Goal: Task Accomplishment & Management: Manage account settings

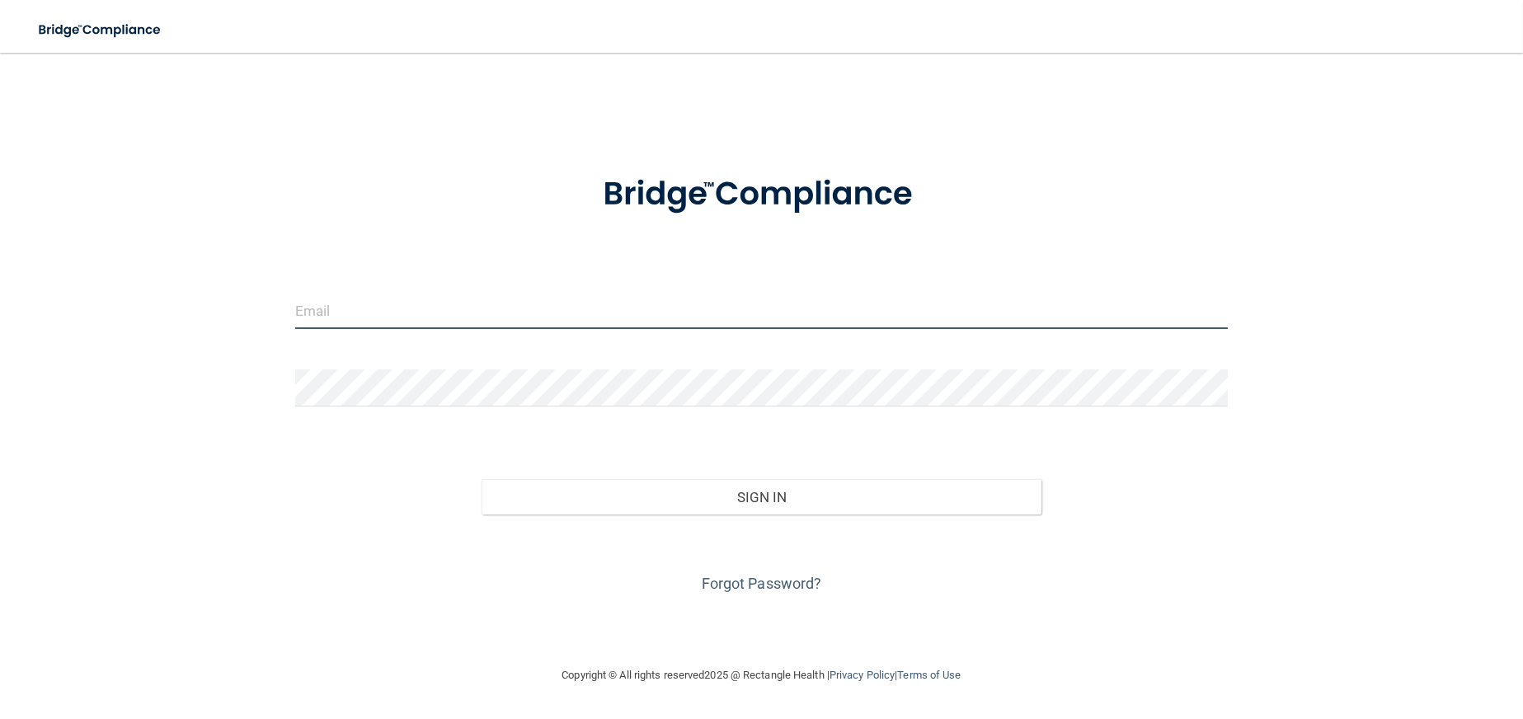
click at [610, 303] on input "email" at bounding box center [761, 310] width 932 height 37
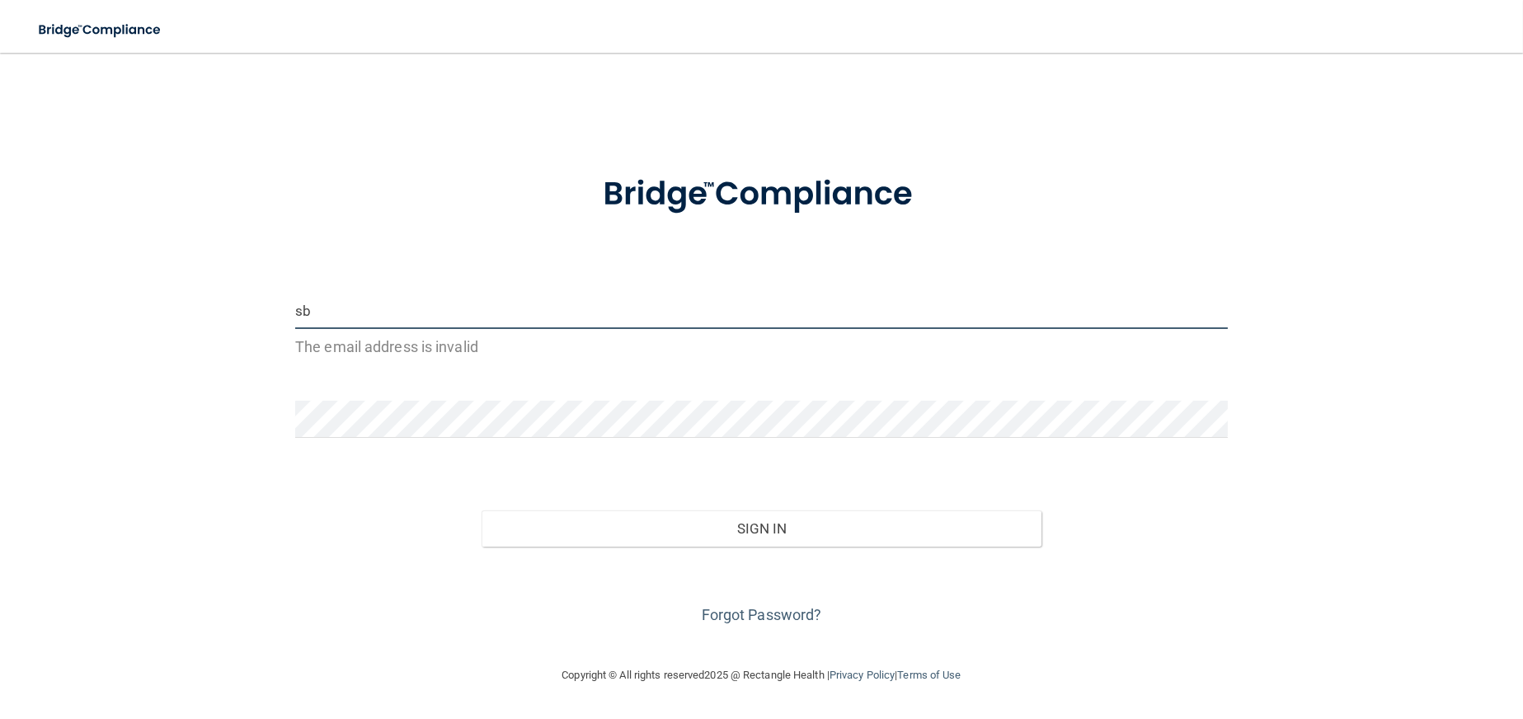
click at [428, 325] on input "sb" at bounding box center [761, 310] width 932 height 37
click at [412, 312] on input "sb" at bounding box center [761, 310] width 932 height 37
click at [322, 309] on input "sb" at bounding box center [761, 310] width 932 height 37
drag, startPoint x: 319, startPoint y: 312, endPoint x: 175, endPoint y: 333, distance: 145.7
click at [175, 333] on div "sb The email address is invalid Invalid email/password. You don't have permissi…" at bounding box center [761, 359] width 1457 height 580
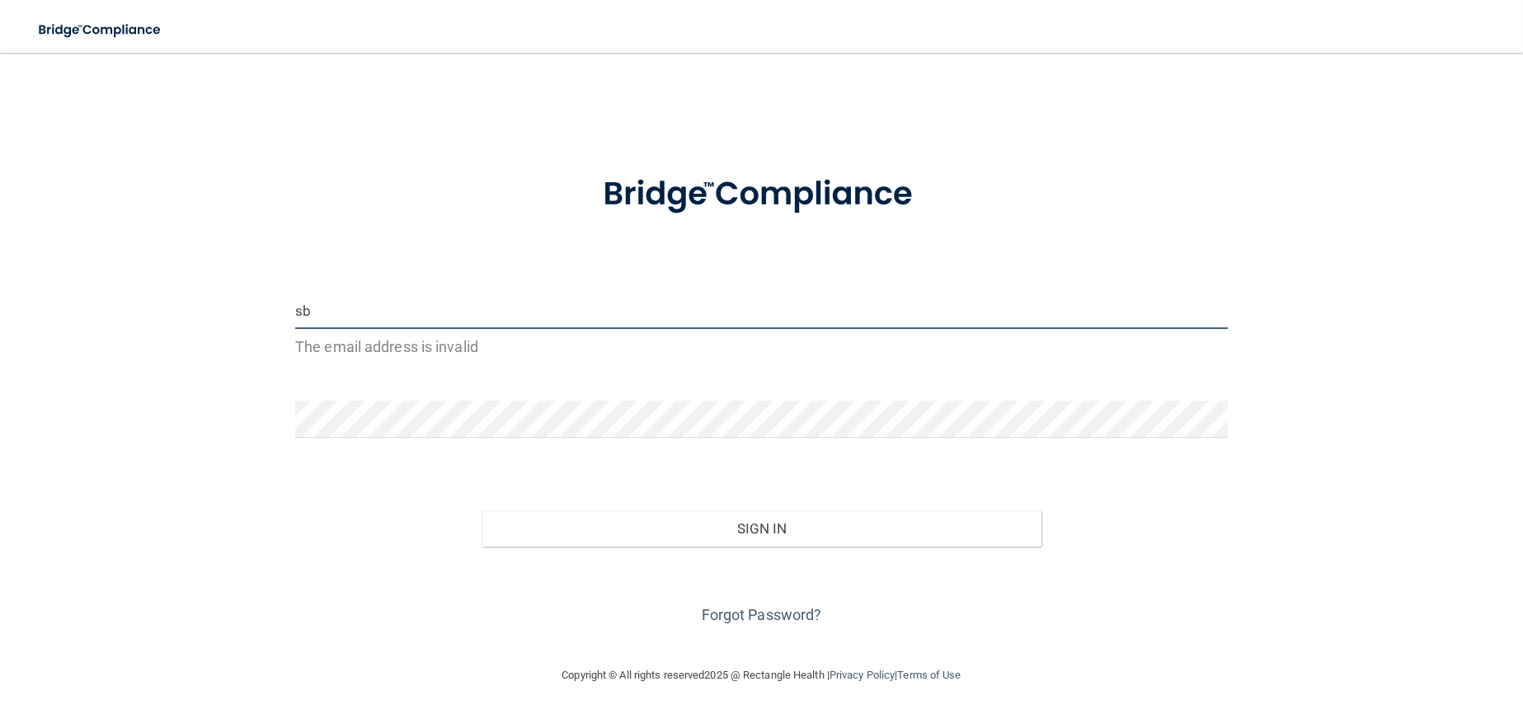
type input "s"
click at [414, 311] on input "s" at bounding box center [761, 310] width 932 height 37
type input "s"
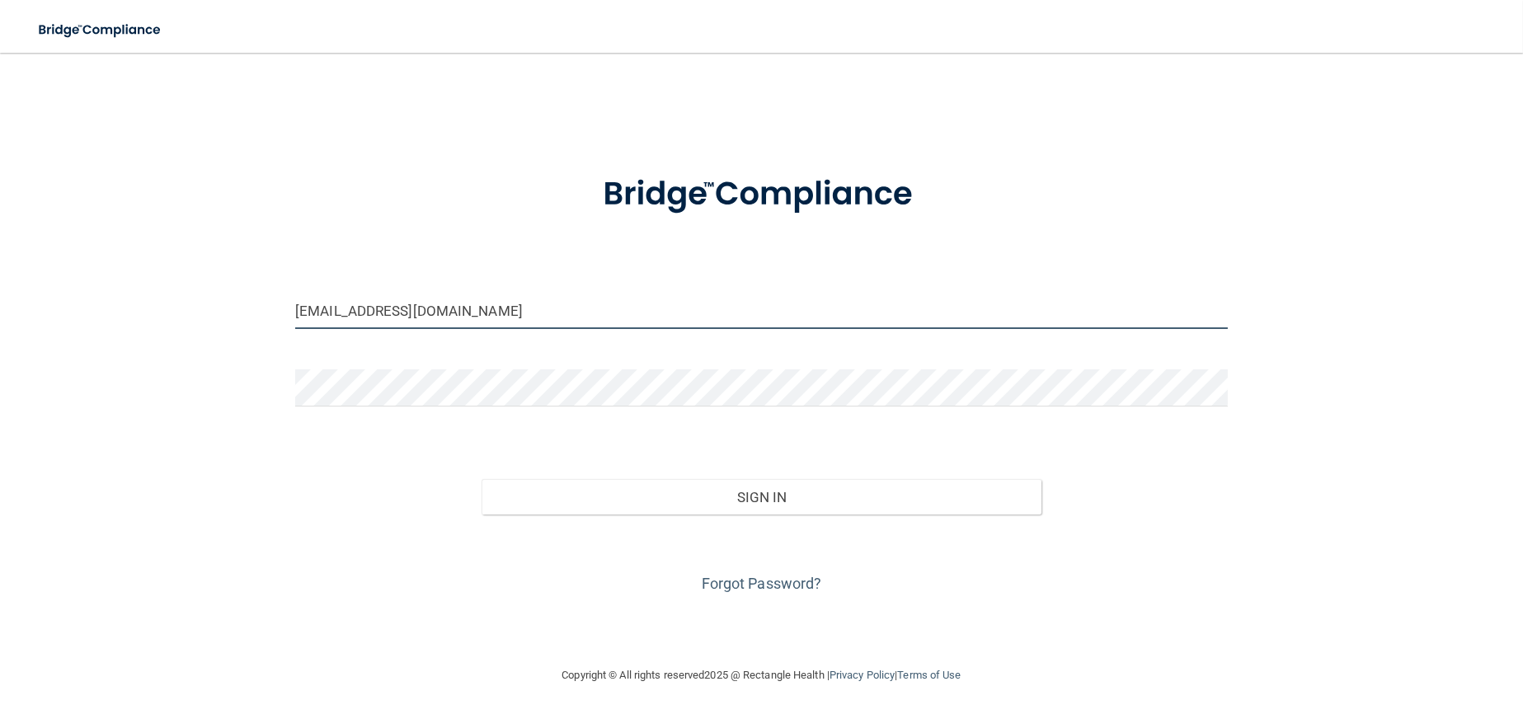
type input "[EMAIL_ADDRESS][DOMAIN_NAME]"
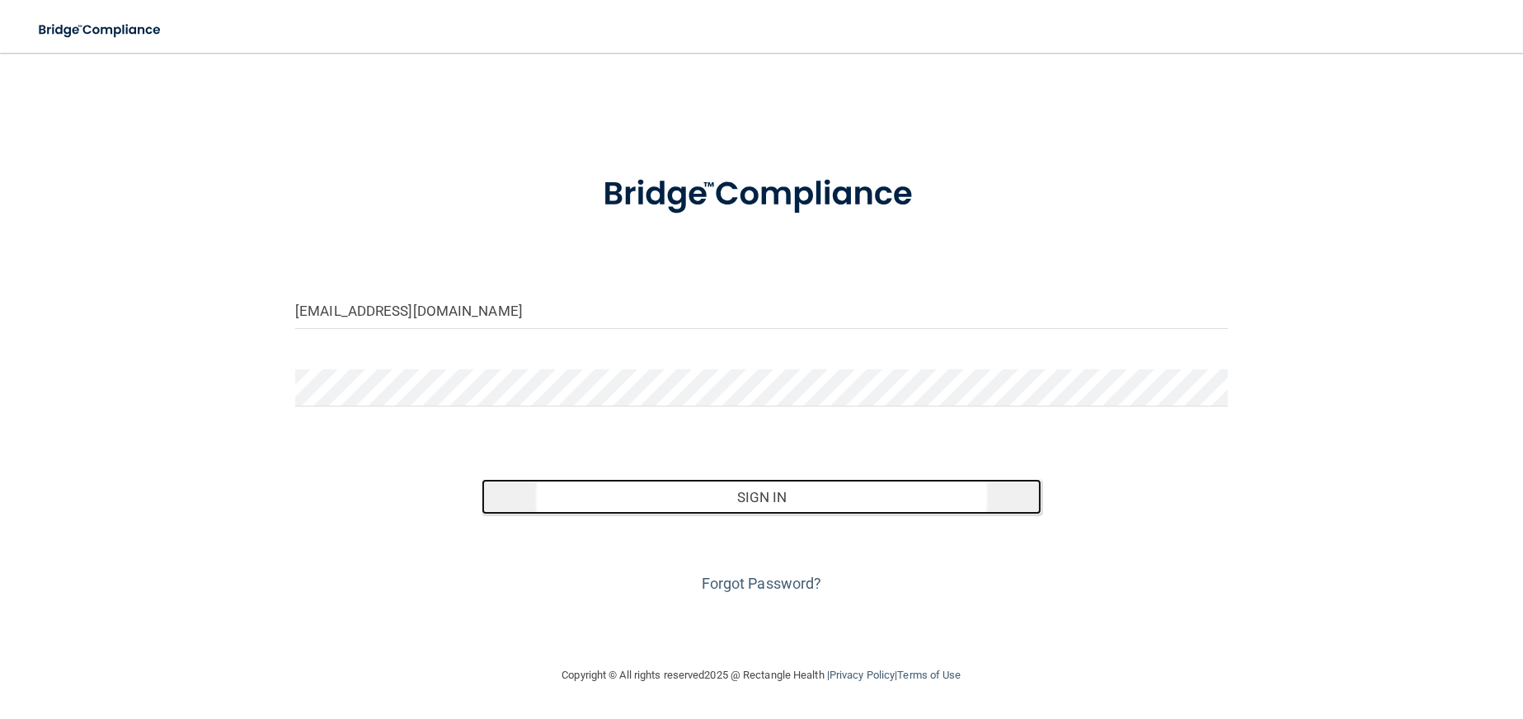
click at [675, 498] on button "Sign In" at bounding box center [761, 497] width 560 height 36
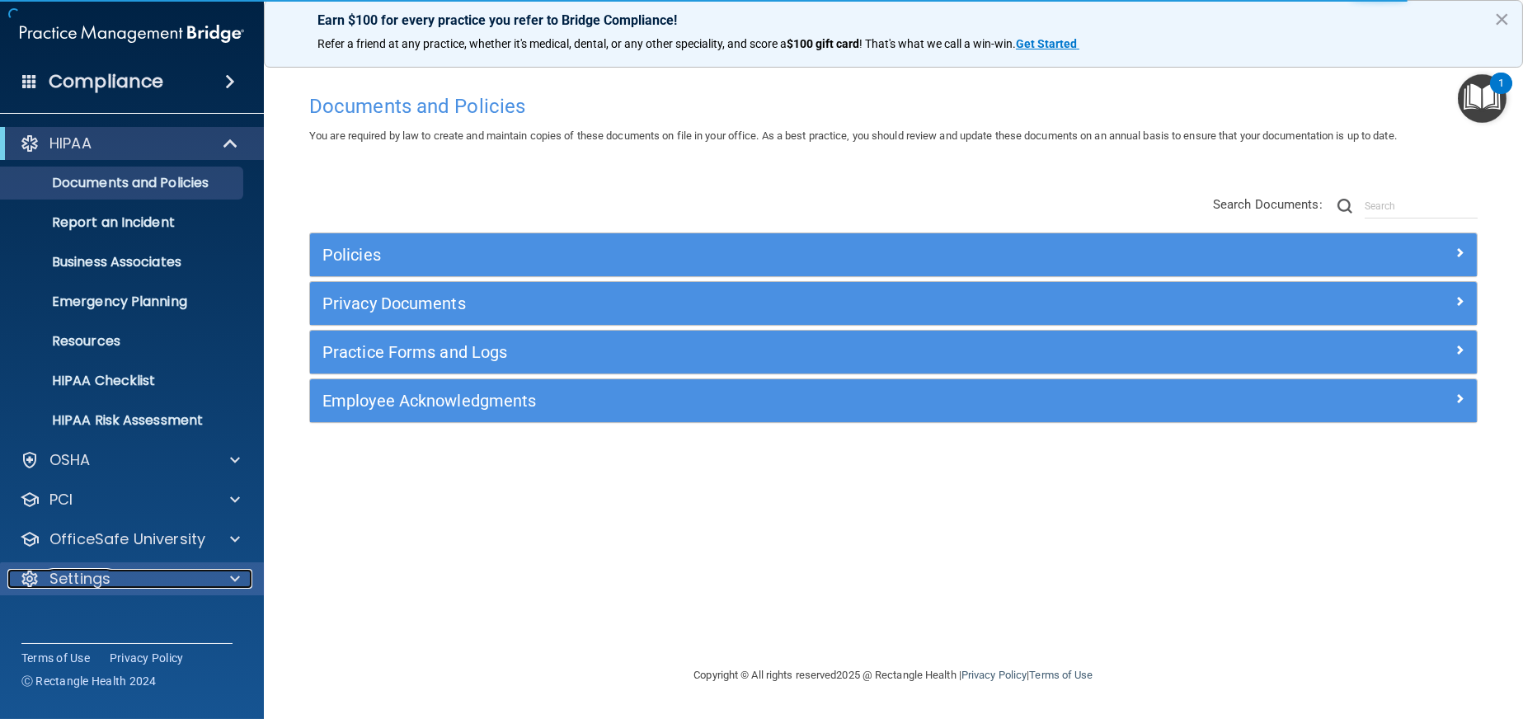
click at [181, 578] on div "Settings" at bounding box center [109, 579] width 204 height 20
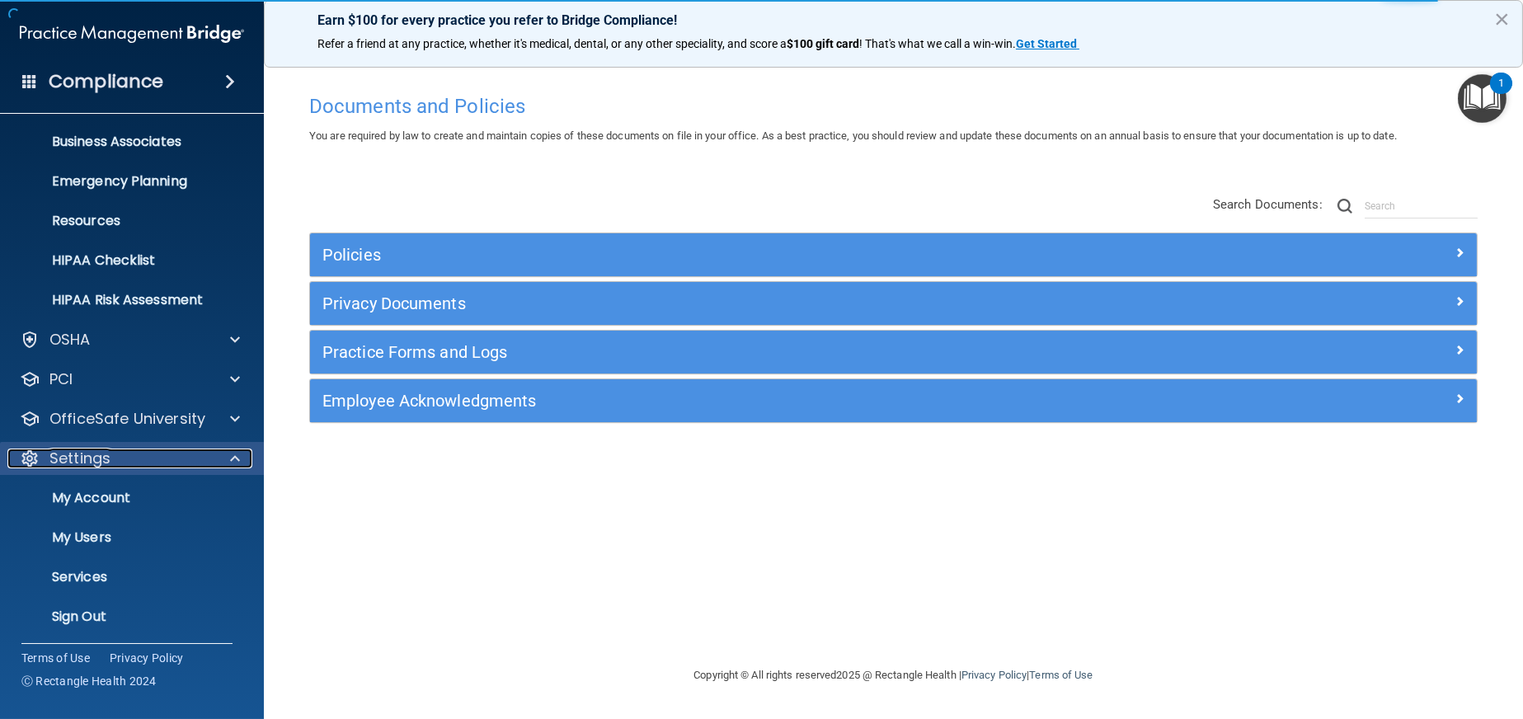
scroll to position [123, 0]
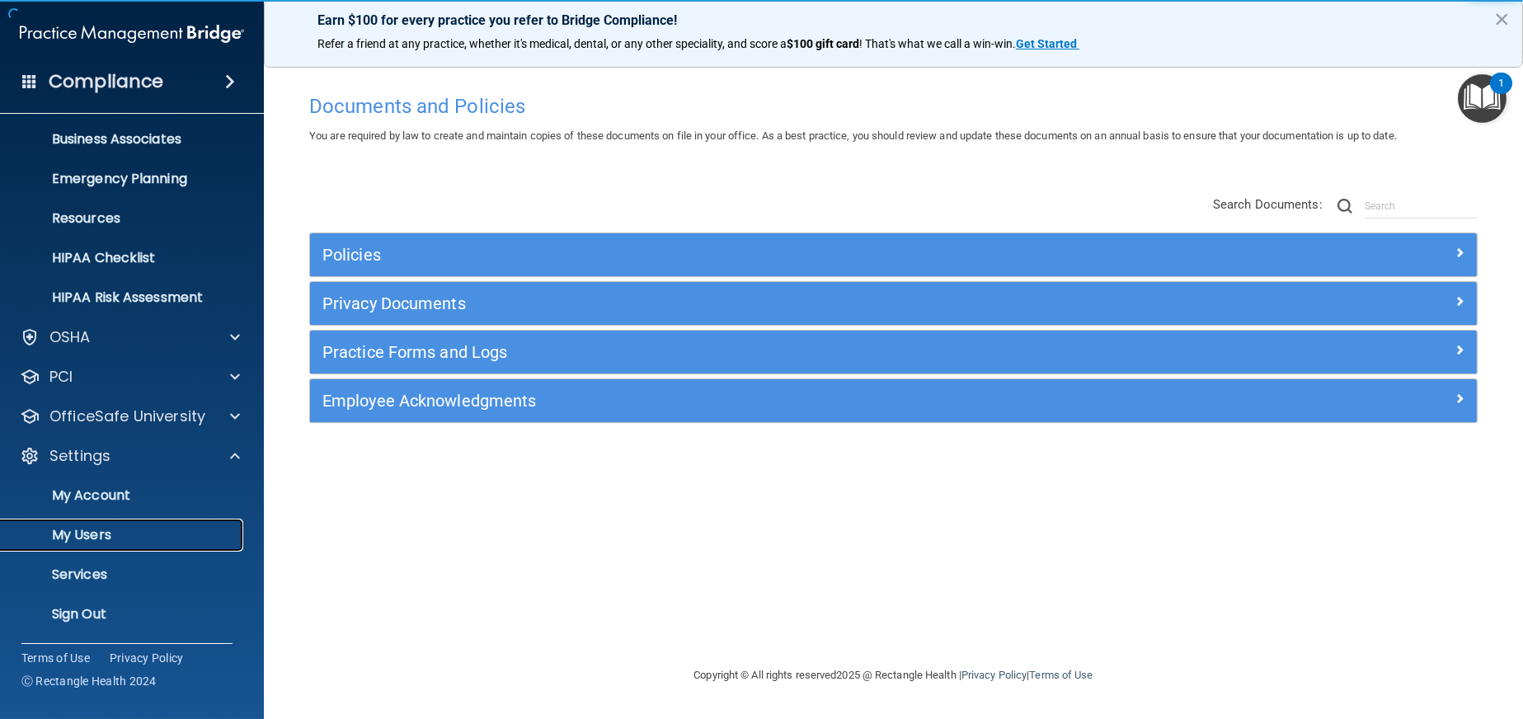
click at [109, 527] on p "My Users" at bounding box center [123, 535] width 225 height 16
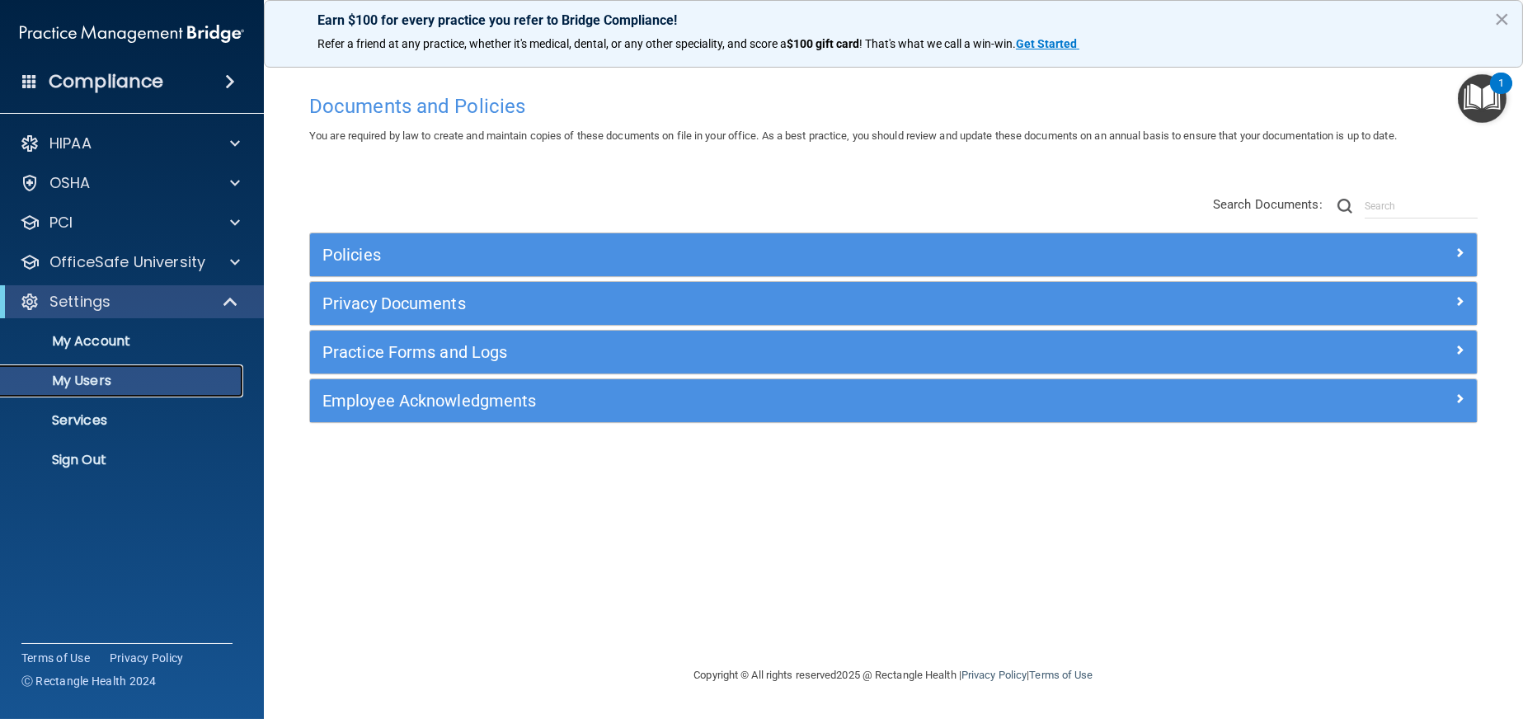
select select "20"
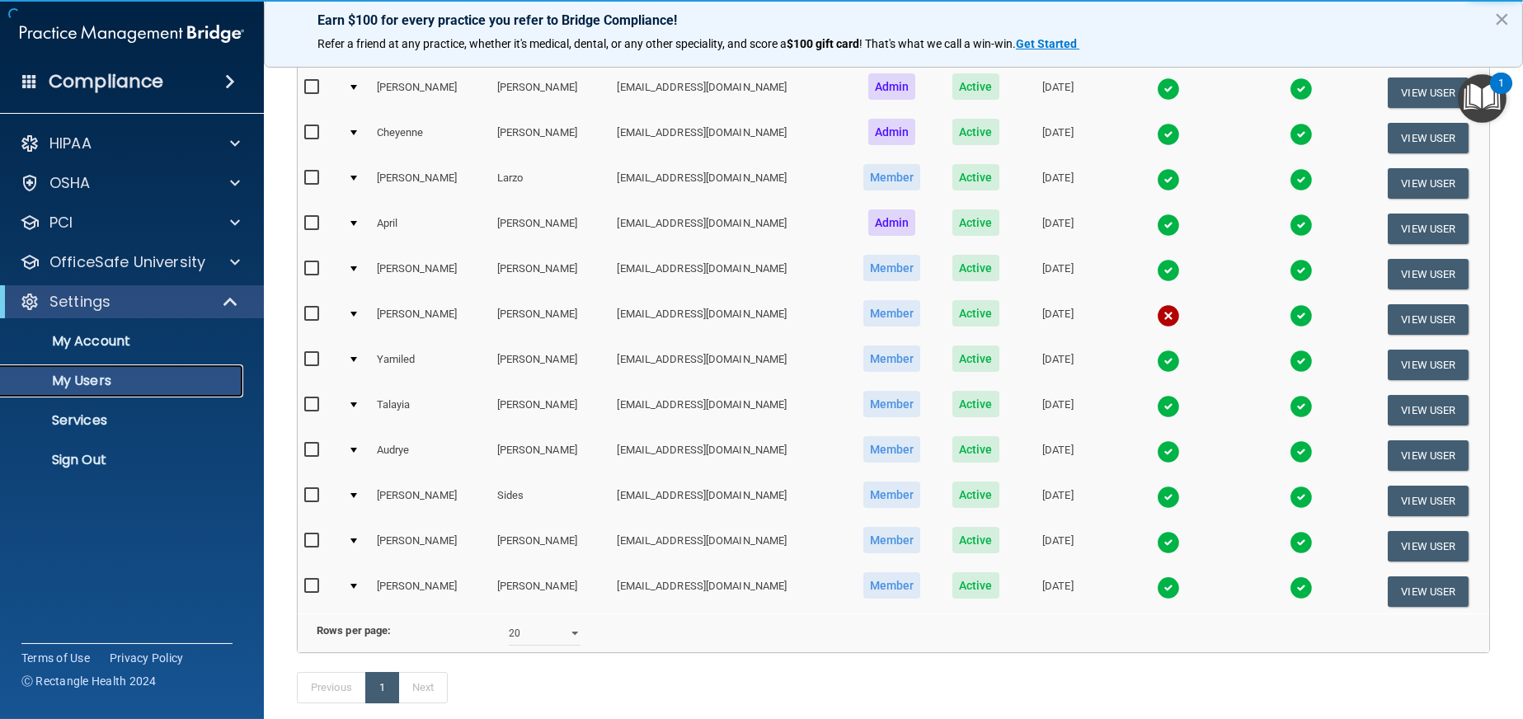
scroll to position [412, 0]
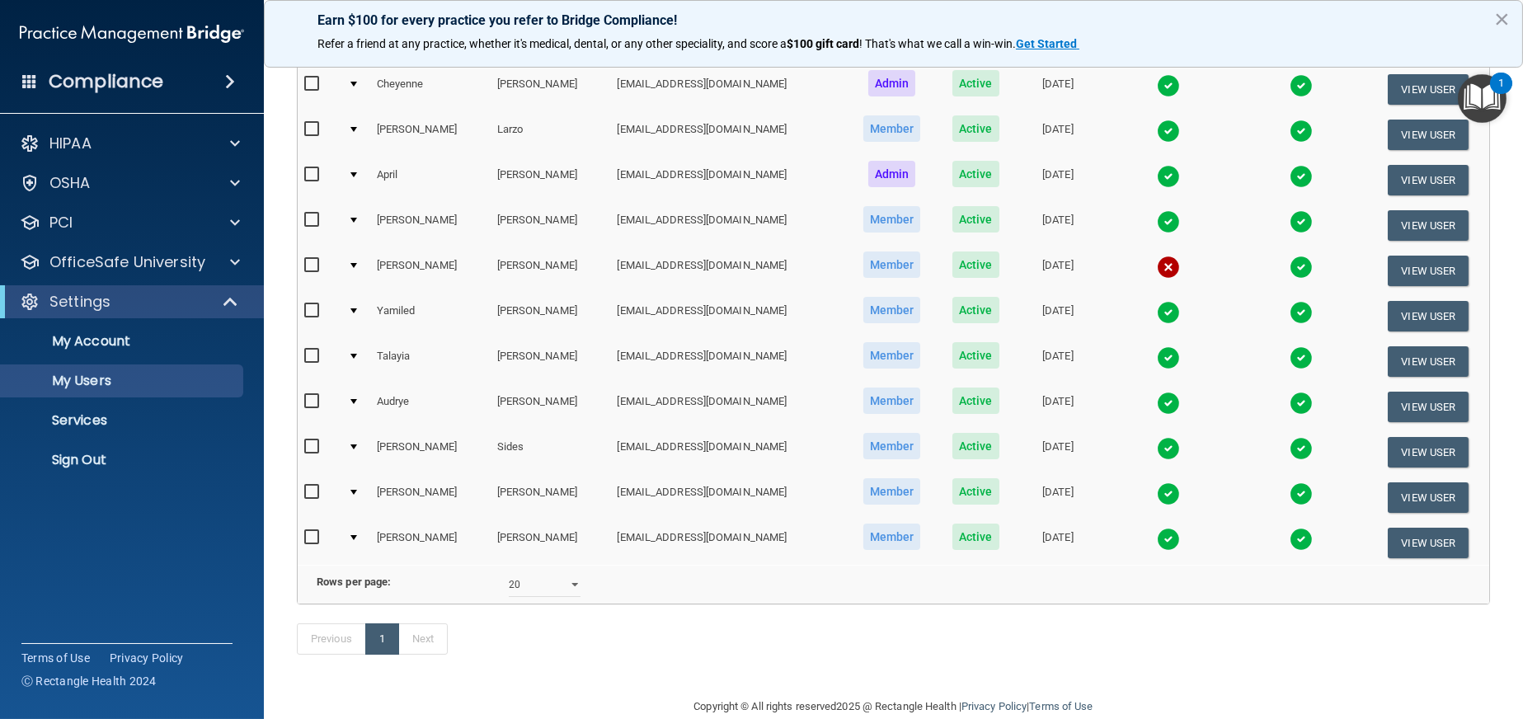
click at [356, 354] on div at bounding box center [353, 356] width 7 height 5
click at [352, 345] on td at bounding box center [355, 361] width 29 height 45
click at [315, 350] on input "checkbox" at bounding box center [313, 356] width 19 height 13
checkbox input "true"
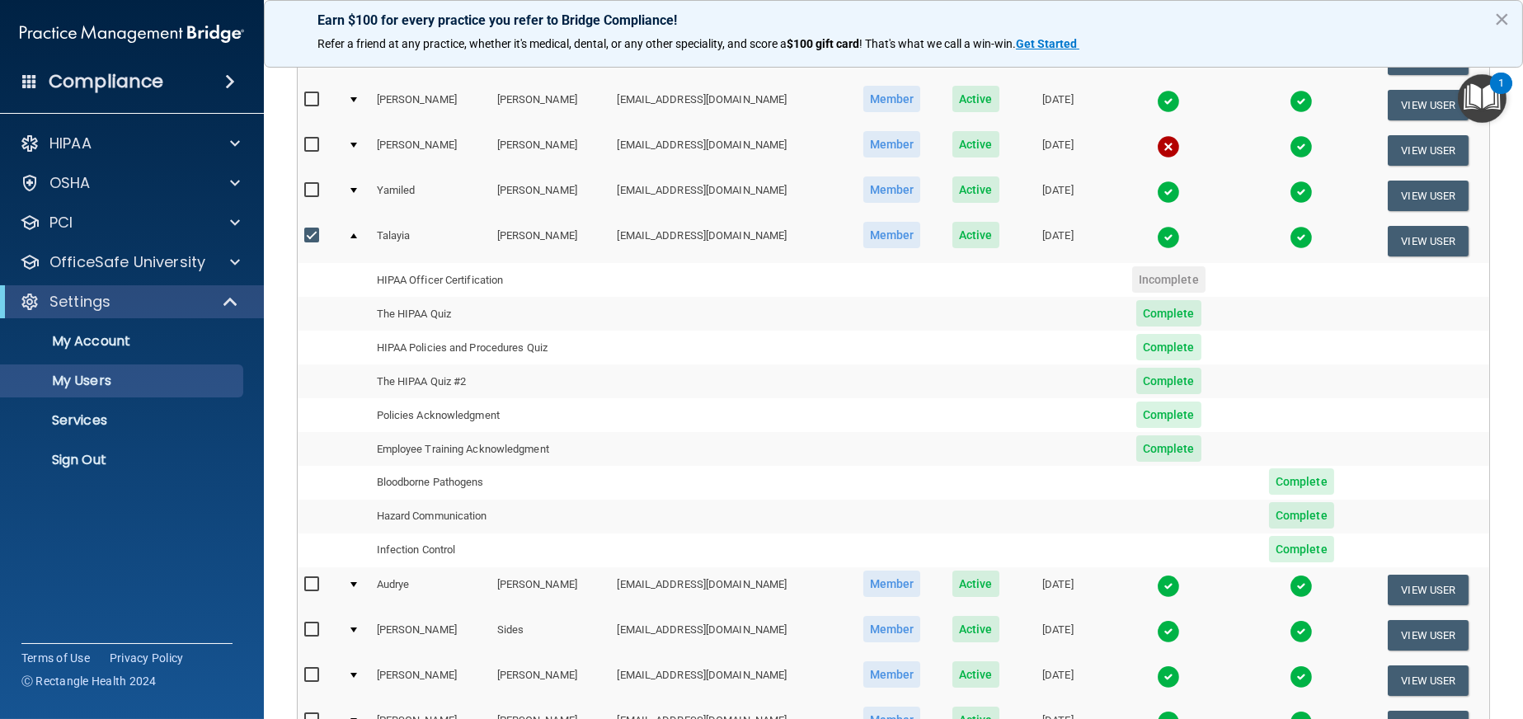
scroll to position [495, 0]
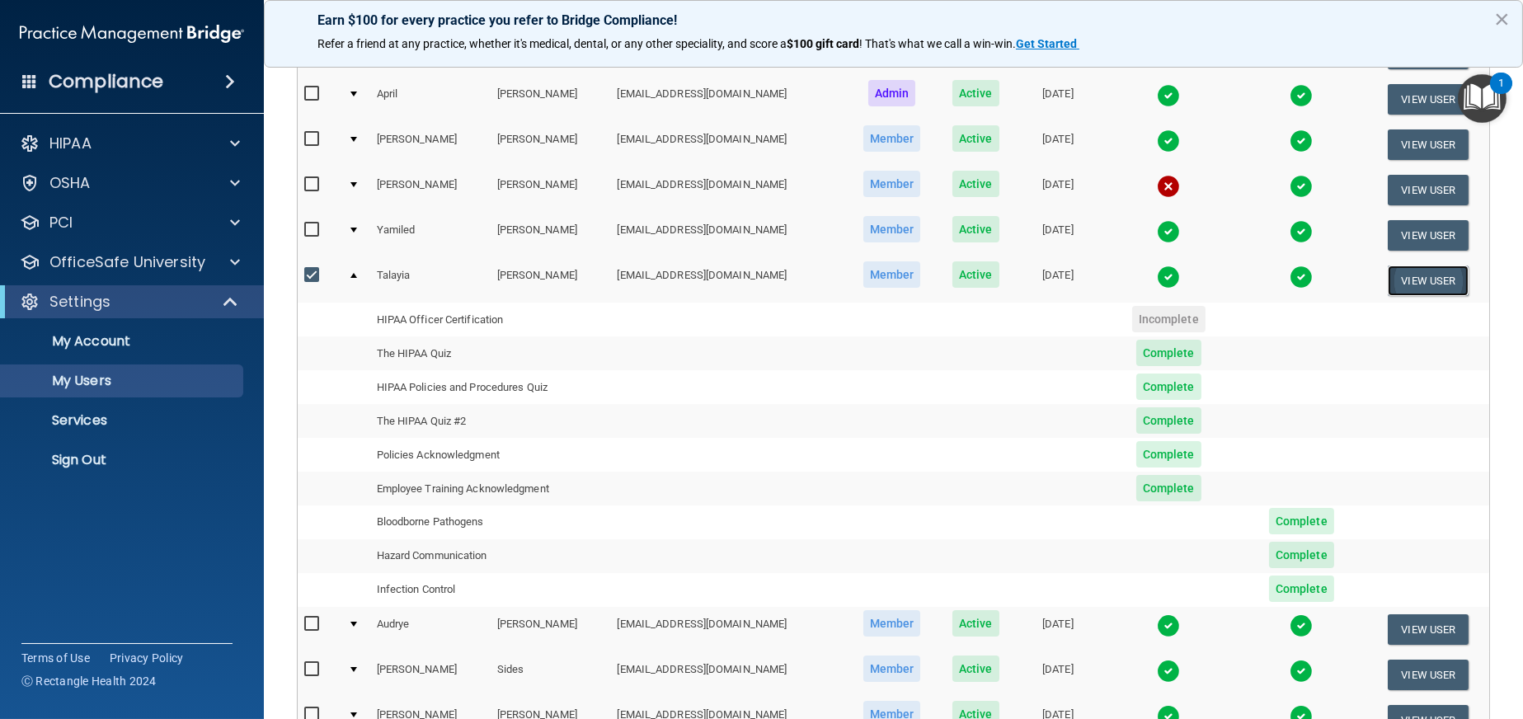
click at [1434, 275] on button "View User" at bounding box center [1429, 280] width 82 height 31
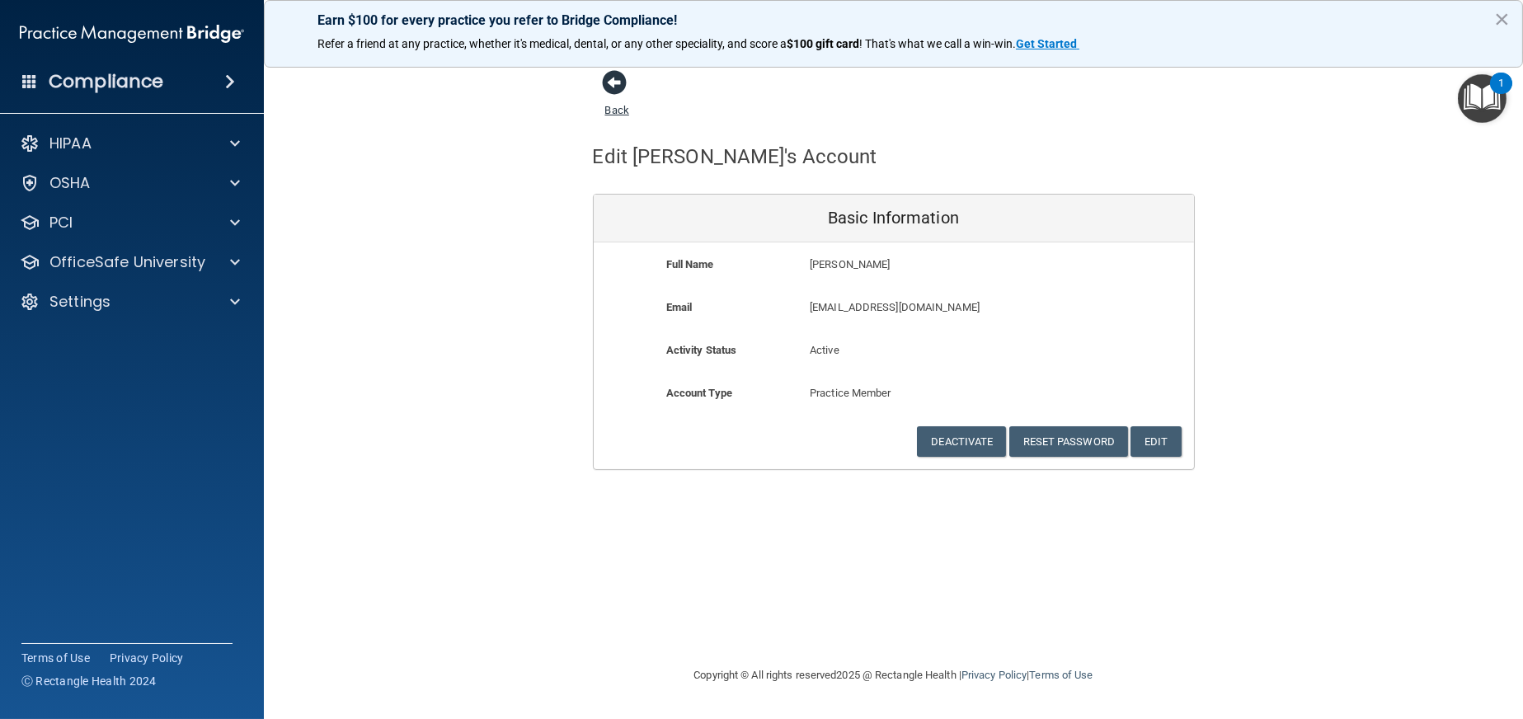
click at [603, 84] on span at bounding box center [615, 82] width 25 height 25
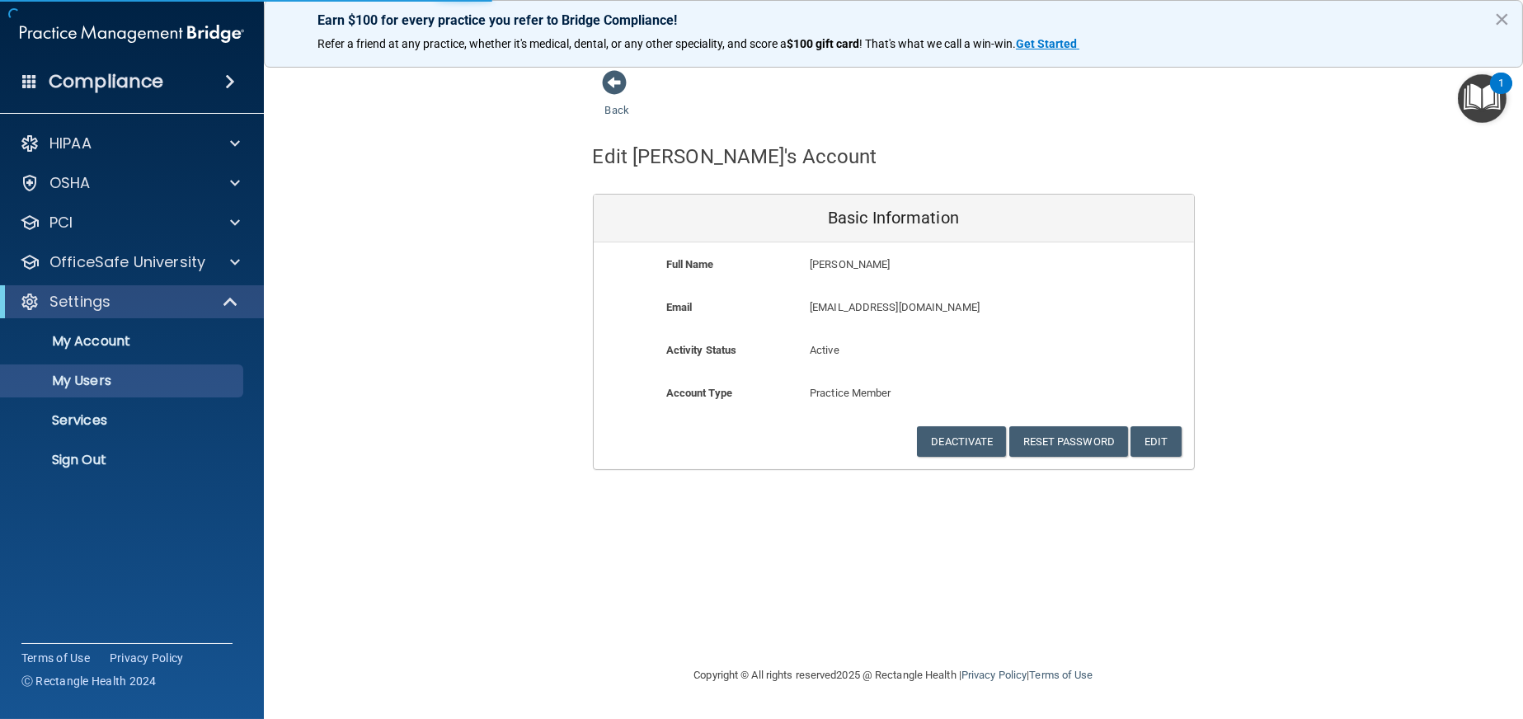
select select "20"
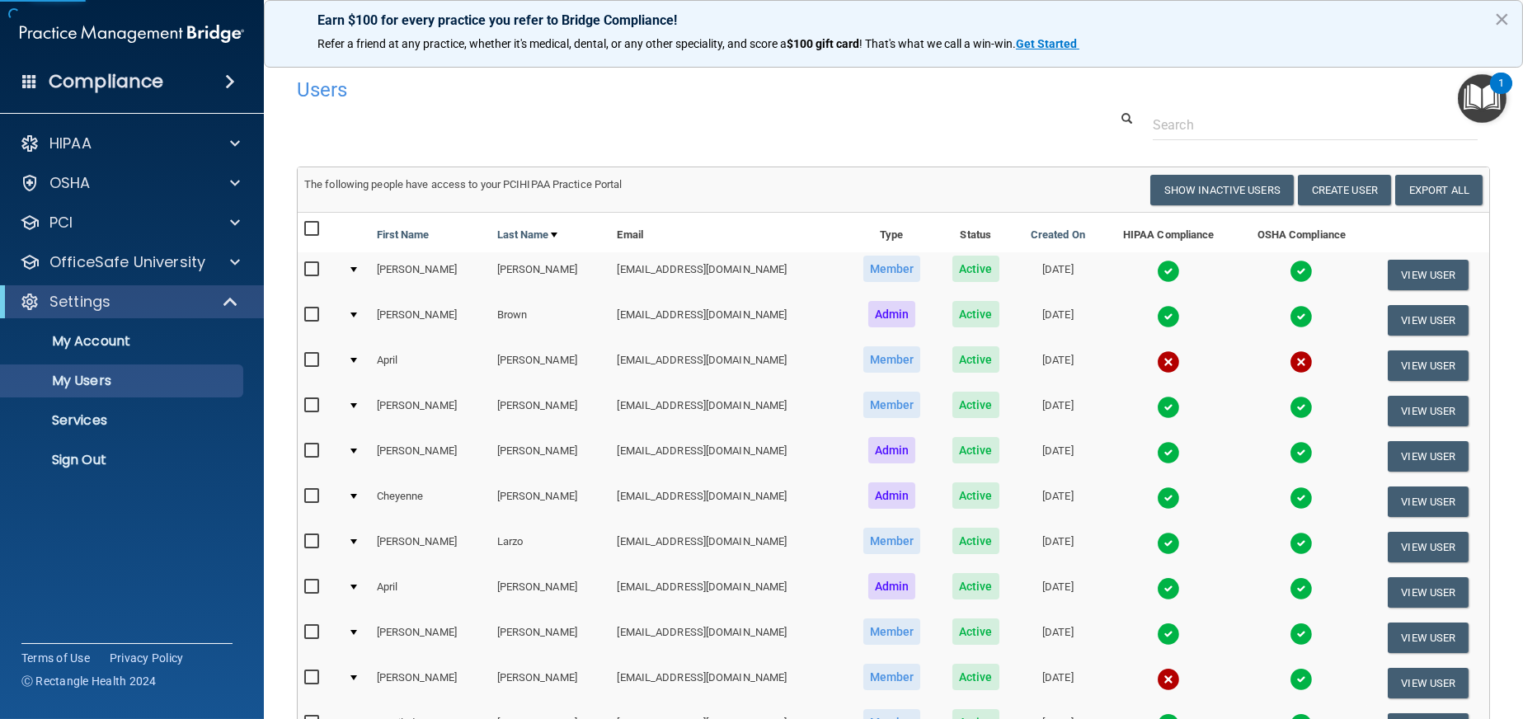
scroll to position [330, 0]
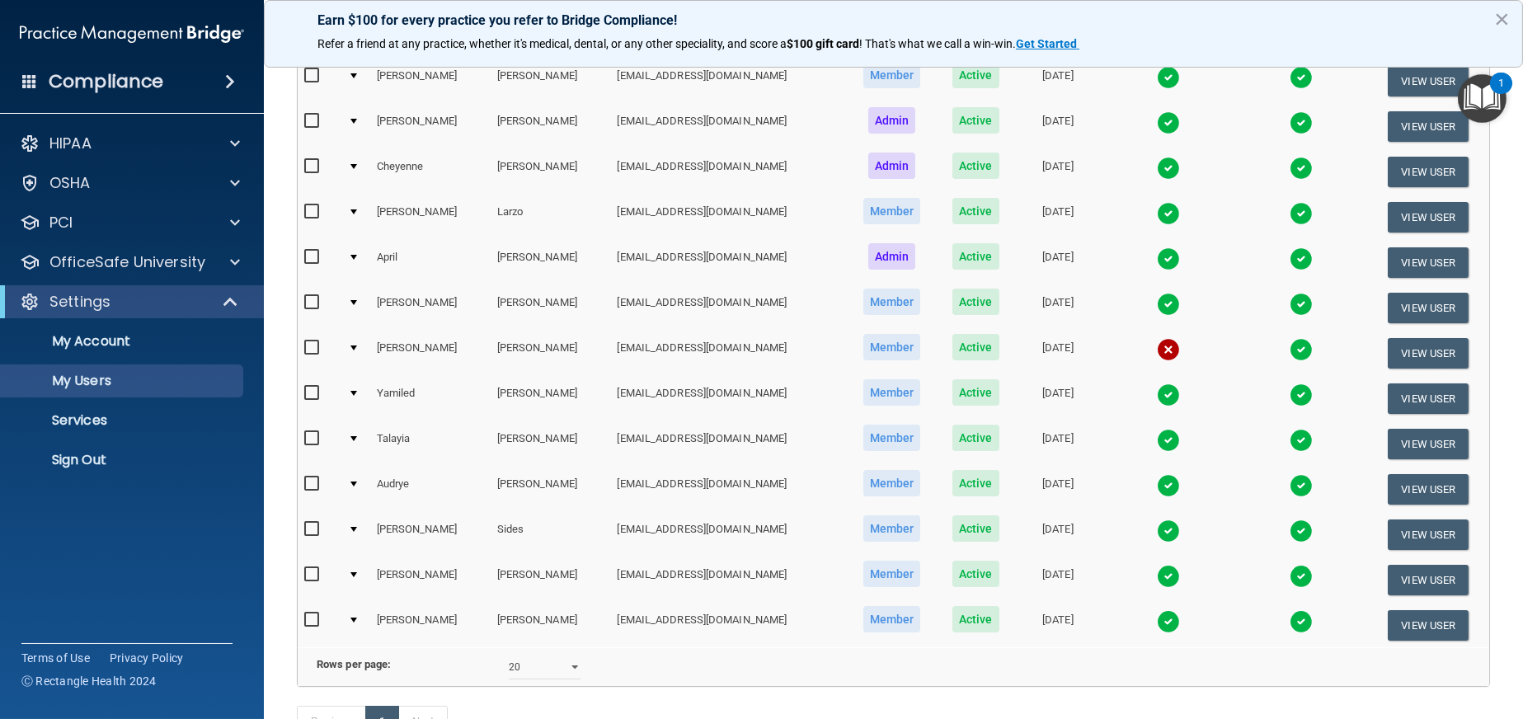
click at [309, 433] on input "checkbox" at bounding box center [313, 438] width 19 height 13
checkbox input "true"
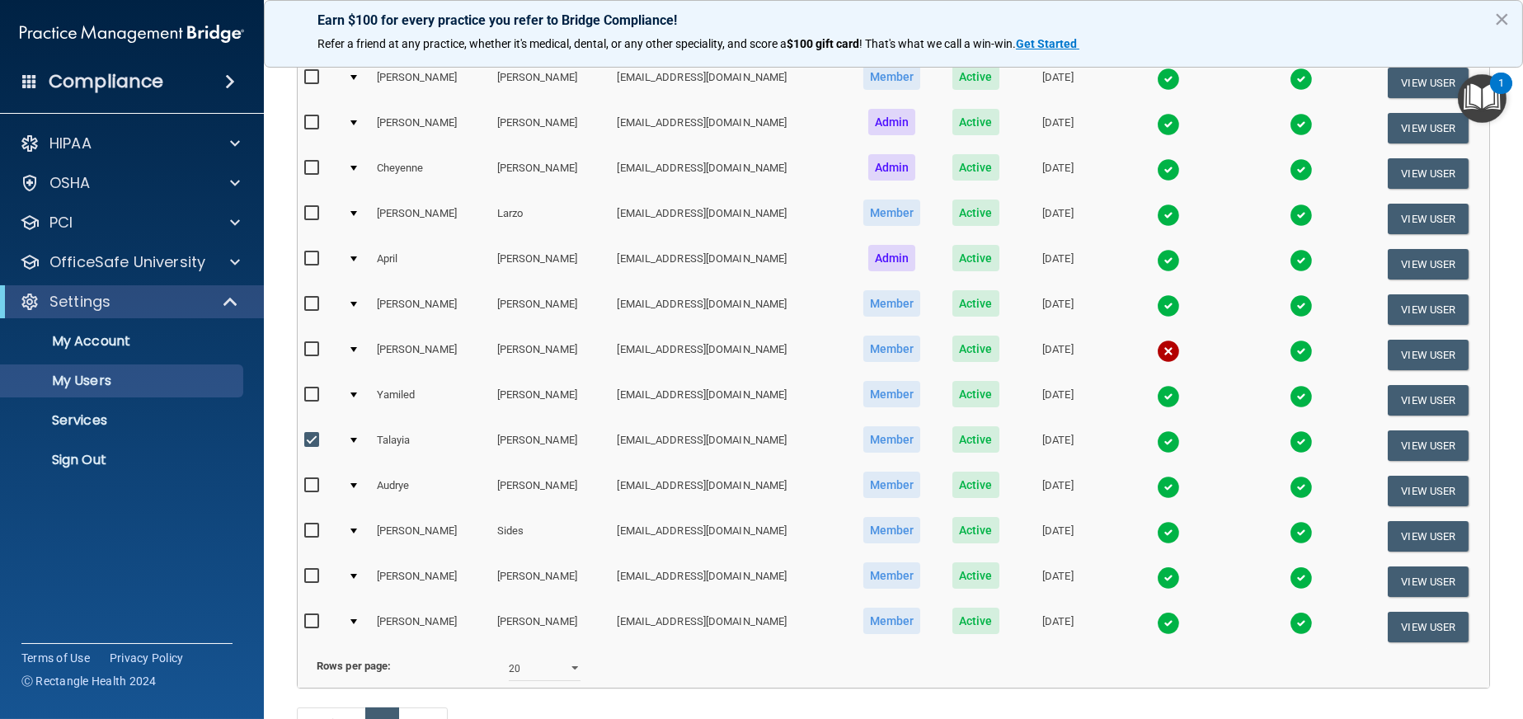
scroll to position [331, 0]
click at [1157, 442] on img at bounding box center [1168, 441] width 23 height 23
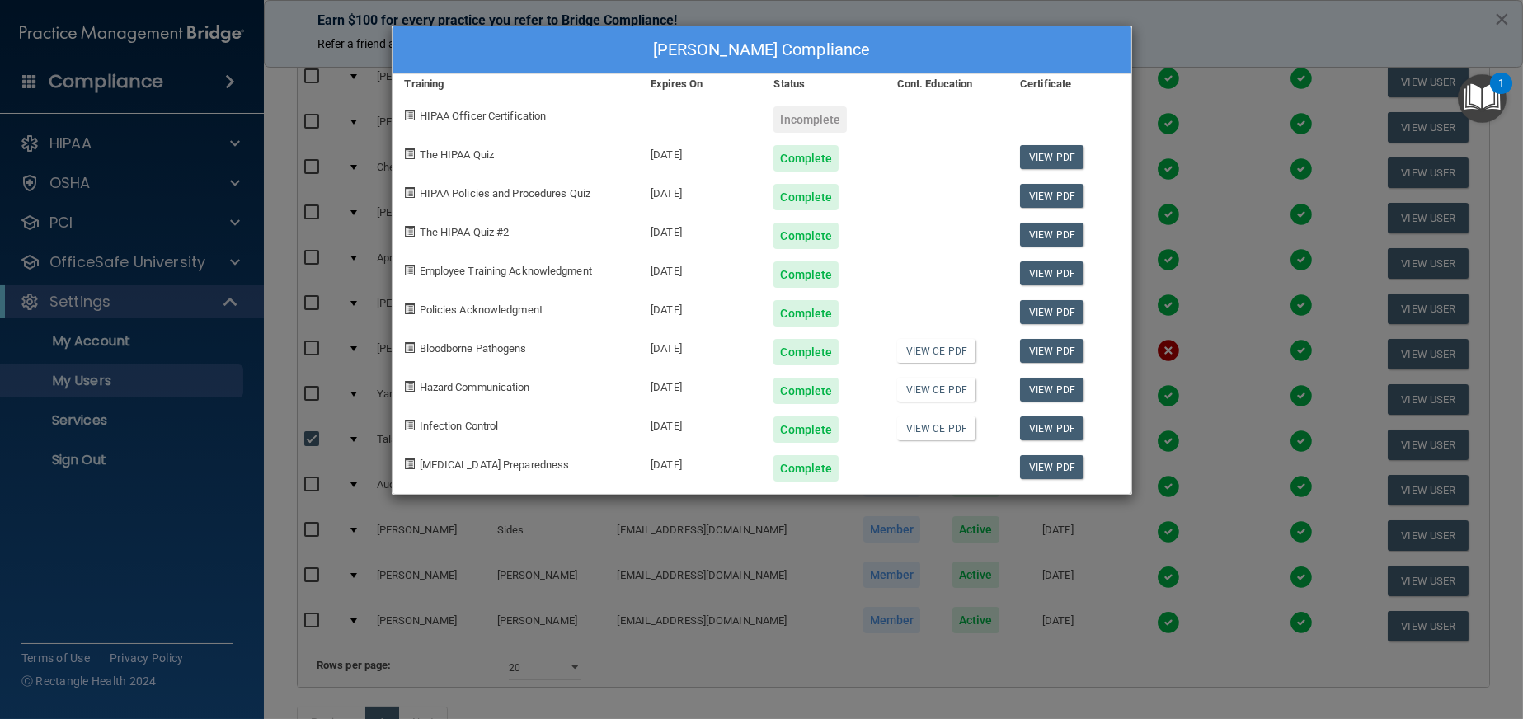
click at [1237, 372] on div "[PERSON_NAME] Compliance Training Expires On Status Cont. Education Certificate…" at bounding box center [761, 359] width 1523 height 719
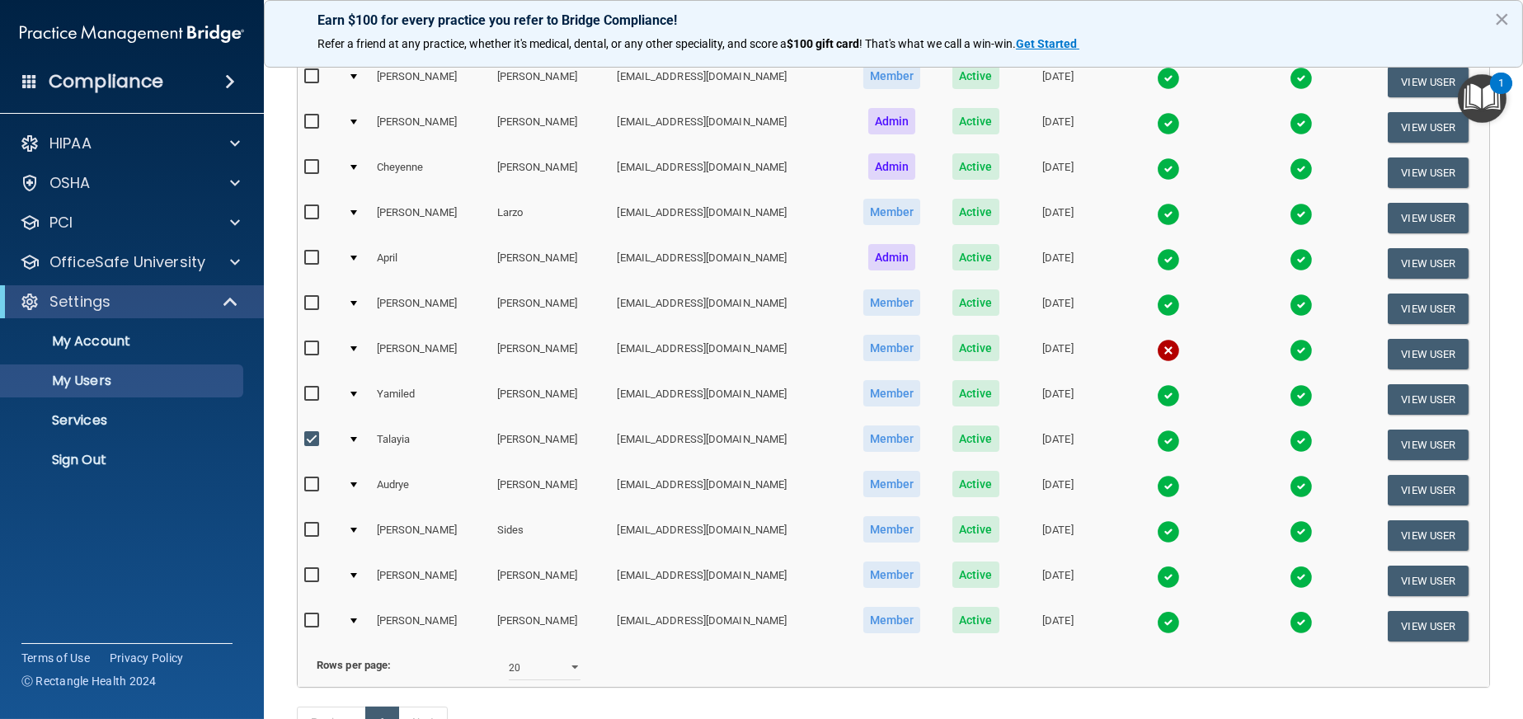
click at [1289, 434] on img at bounding box center [1300, 441] width 23 height 23
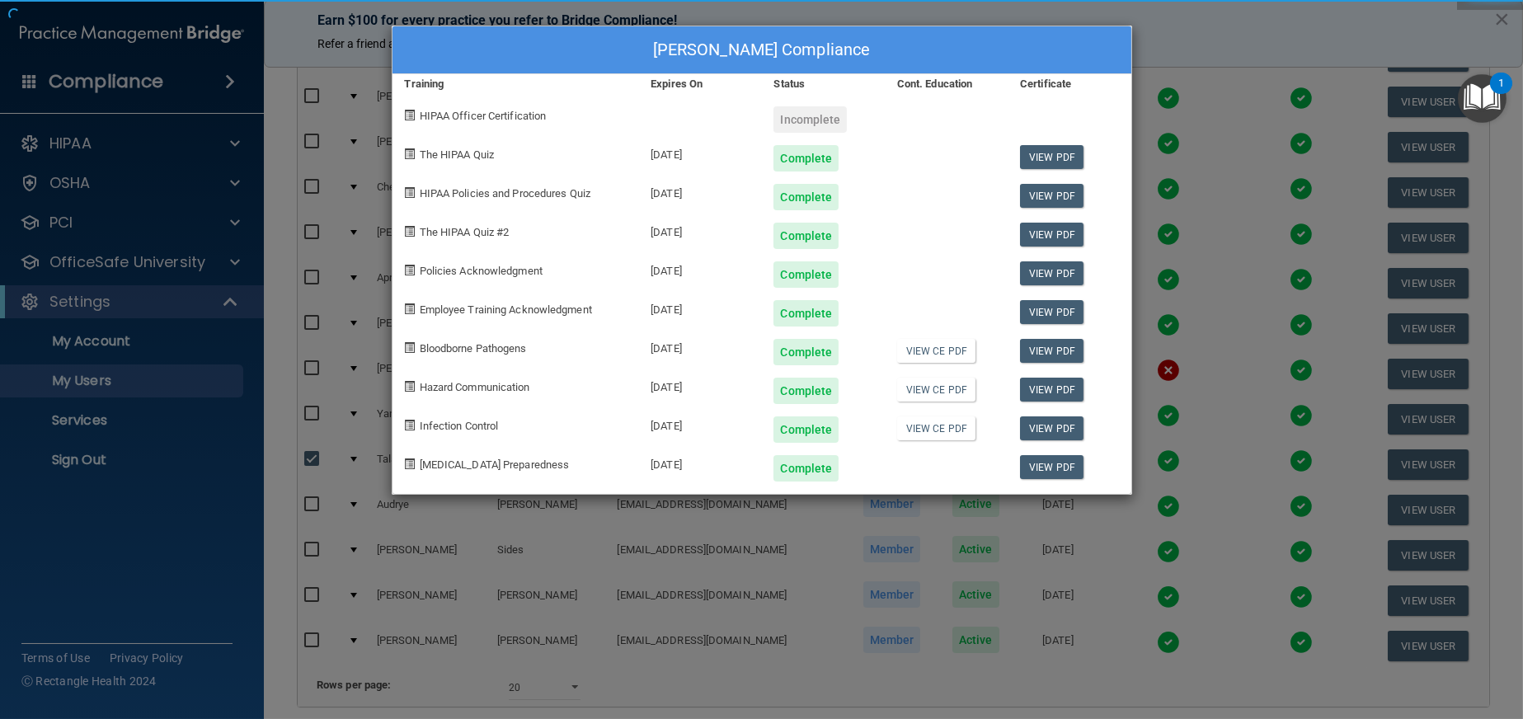
click at [1282, 451] on body "Compliance HIPAA Documents and Policies Report an Incident Business Associates …" at bounding box center [761, 359] width 1523 height 719
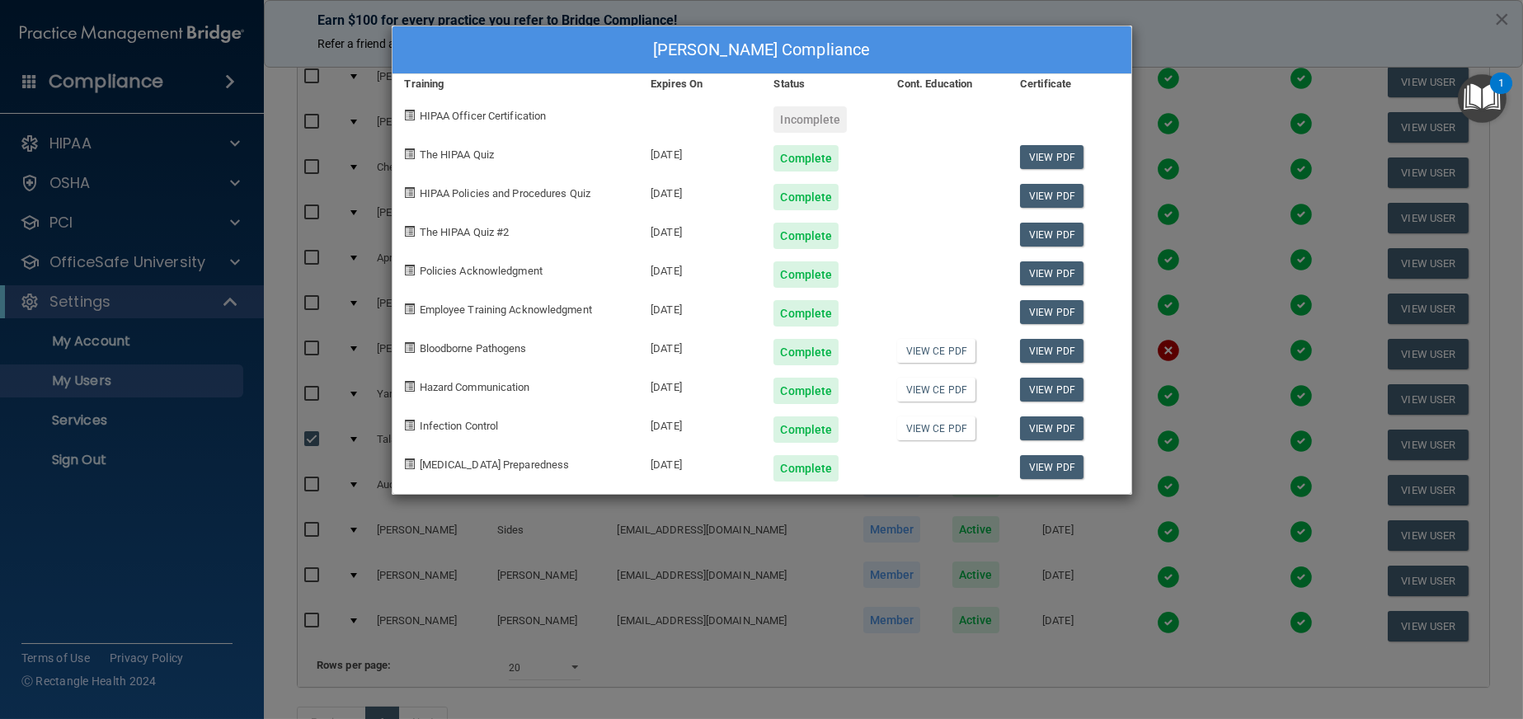
click at [1175, 32] on div "[PERSON_NAME] Compliance Training Expires On Status Cont. Education Certificate…" at bounding box center [761, 359] width 1523 height 719
